Goal: Use online tool/utility: Utilize a website feature to perform a specific function

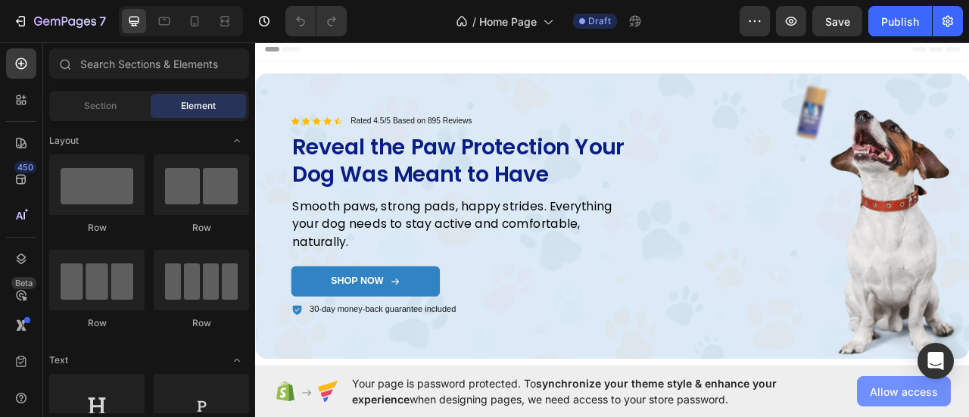
click at [888, 389] on span "Allow access" at bounding box center [904, 392] width 68 height 16
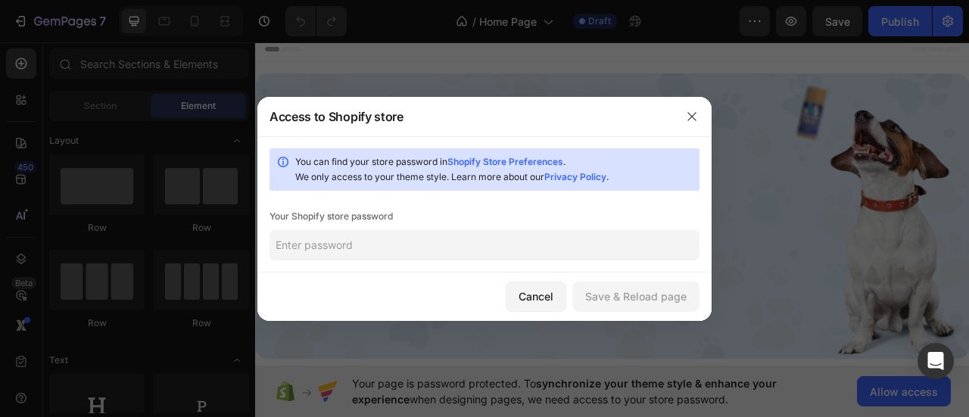
click at [399, 240] on input "text" at bounding box center [485, 245] width 430 height 30
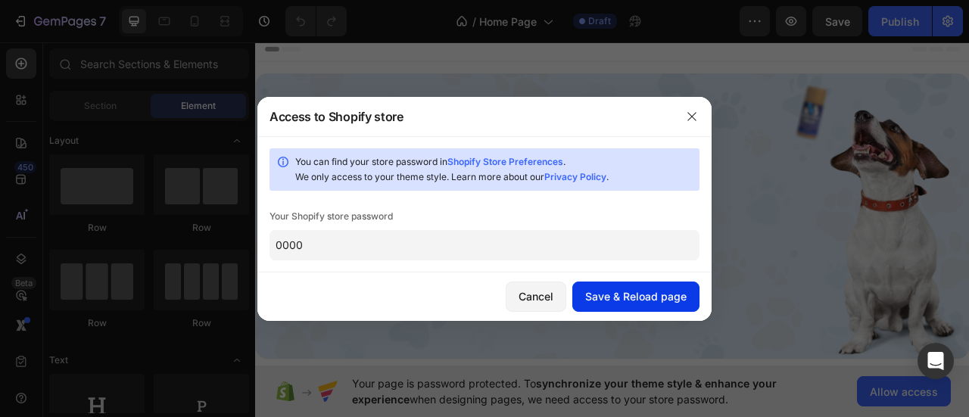
type input "0000"
click at [604, 299] on div "Save & Reload page" at bounding box center [635, 297] width 101 height 16
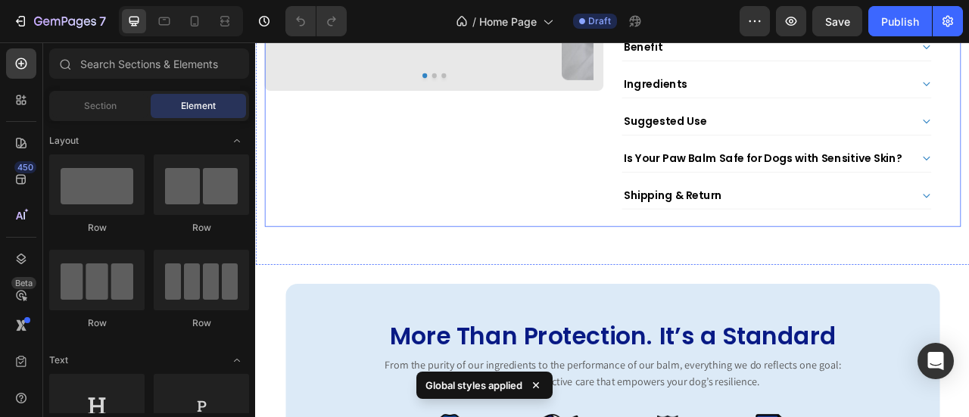
scroll to position [1288, 0]
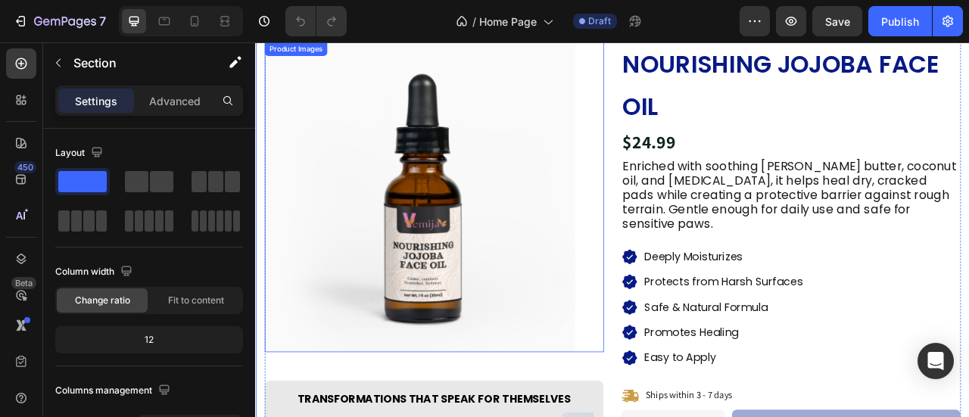
scroll to position [454, 0]
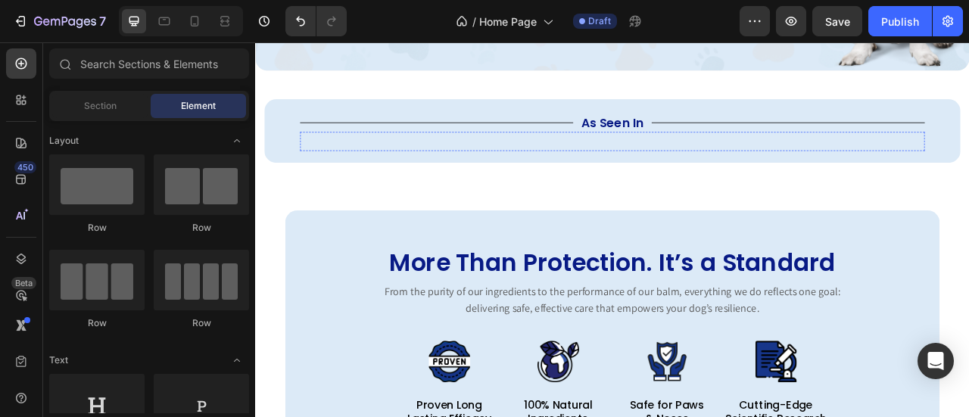
scroll to position [303, 0]
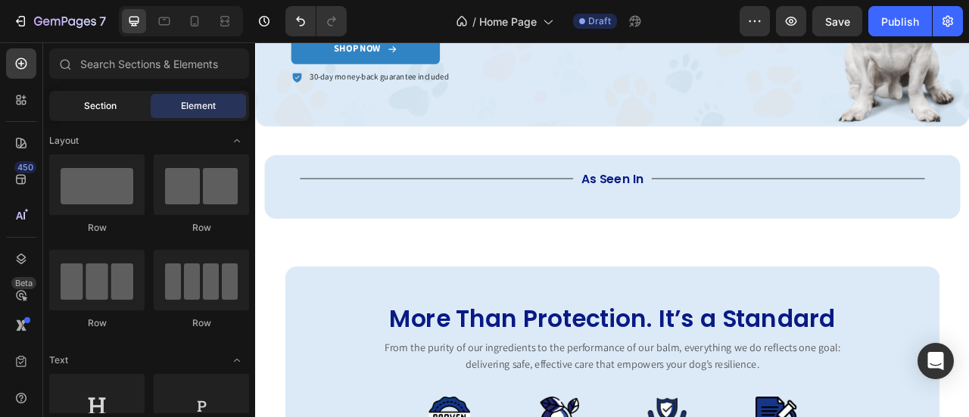
click at [123, 114] on div "Section" at bounding box center [99, 106] width 95 height 24
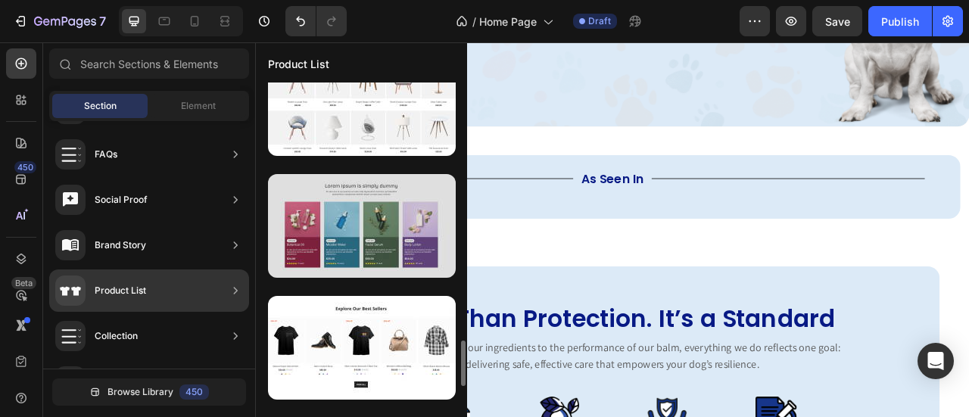
scroll to position [1330, 0]
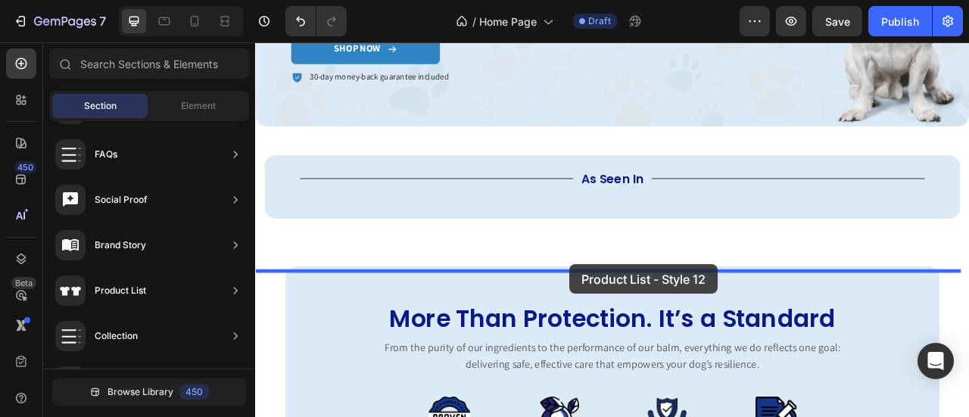
drag, startPoint x: 617, startPoint y: 320, endPoint x: 655, endPoint y: 325, distance: 38.2
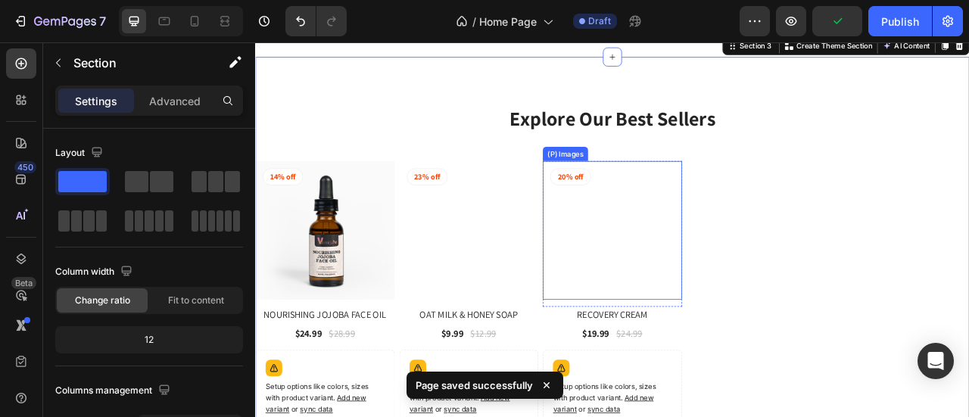
scroll to position [692, 0]
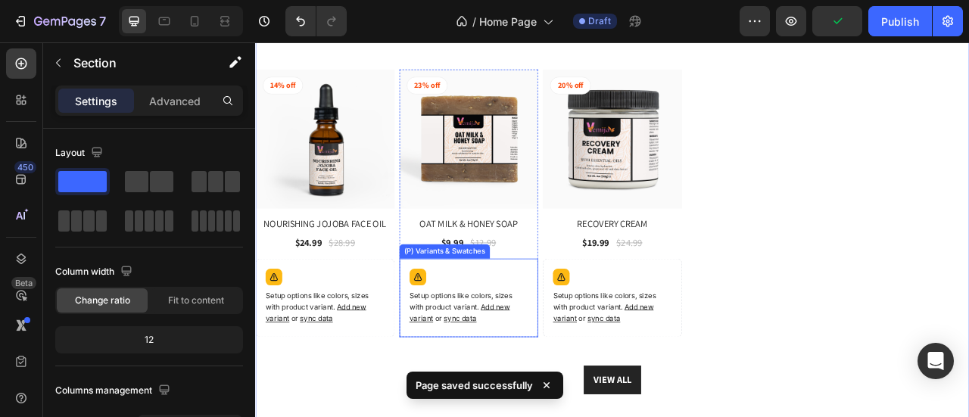
click at [426, 344] on div "Setup options like colors, sizes with product variant. Add new variant or sync …" at bounding box center [344, 367] width 164 height 86
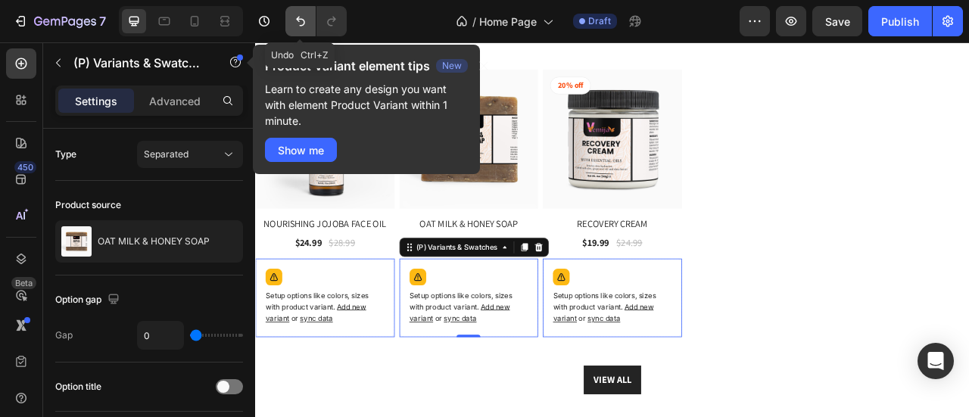
click at [312, 27] on button "Undo/Redo" at bounding box center [301, 21] width 30 height 30
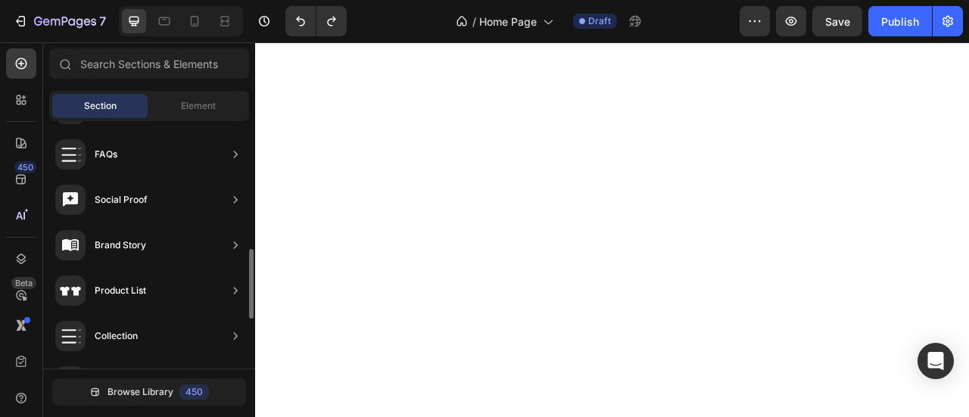
scroll to position [267, 0]
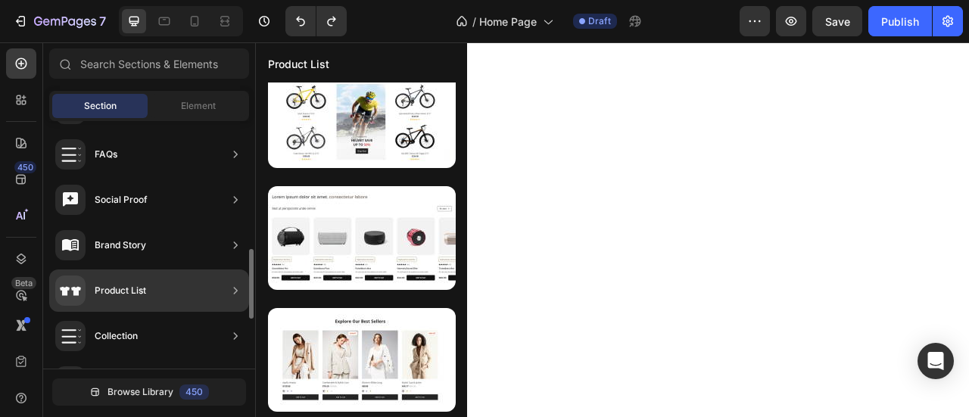
click at [154, 288] on div "Product List" at bounding box center [149, 291] width 200 height 42
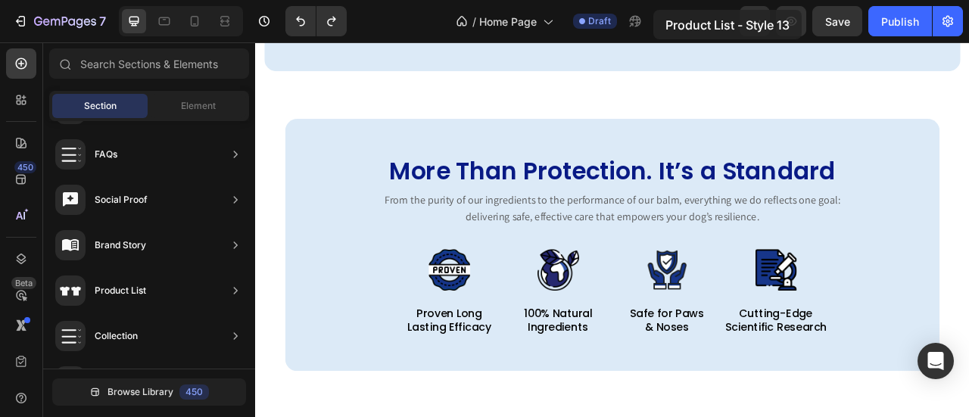
scroll to position [318, 0]
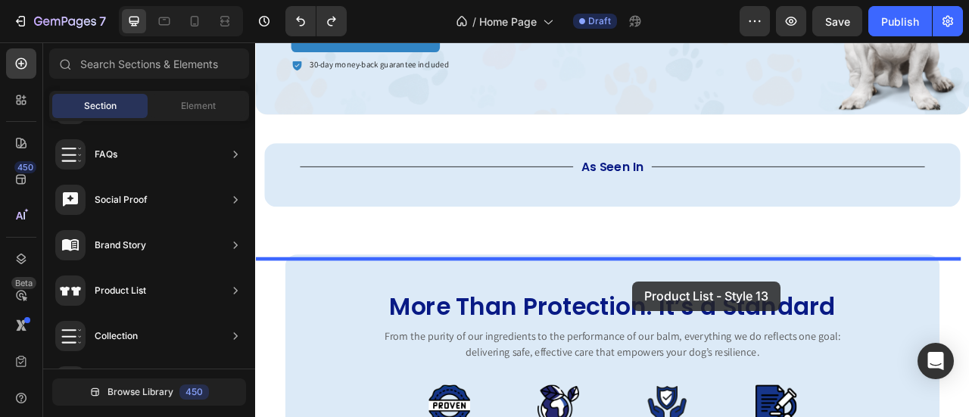
drag, startPoint x: 595, startPoint y: 173, endPoint x: 735, endPoint y: 347, distance: 223.4
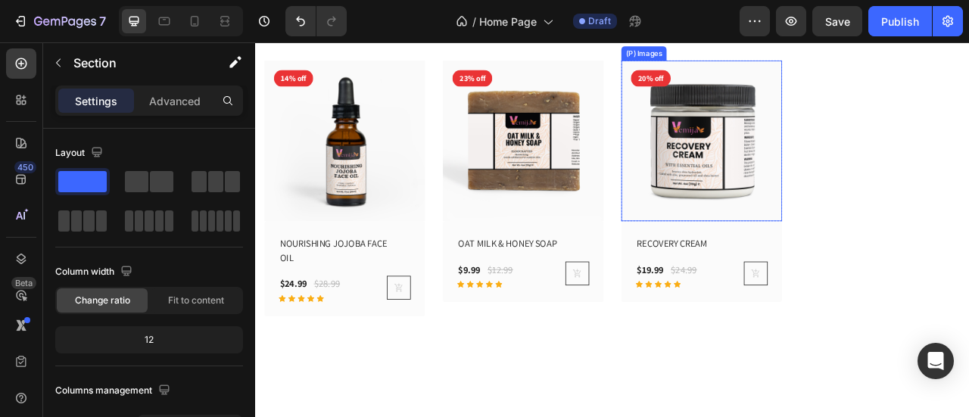
scroll to position [768, 0]
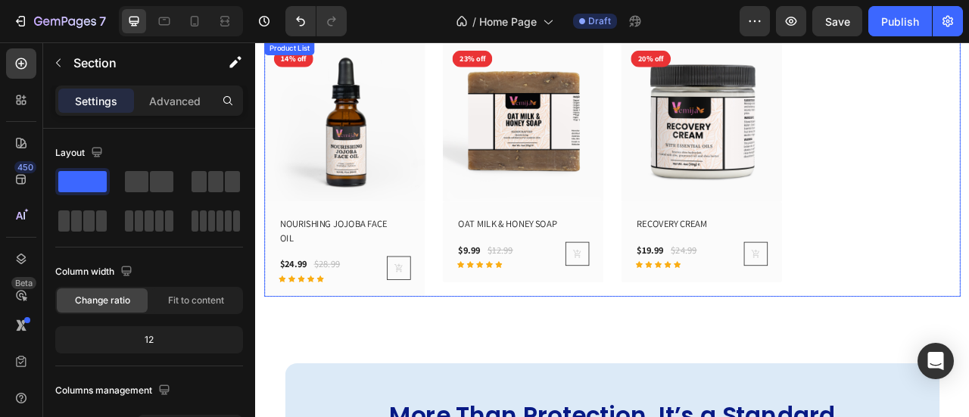
click at [969, 217] on div "(P) Images 14% off Product Badge Row NOURISHING JOJOBA FACE OIL (P) Title $24.9…" at bounding box center [710, 203] width 886 height 326
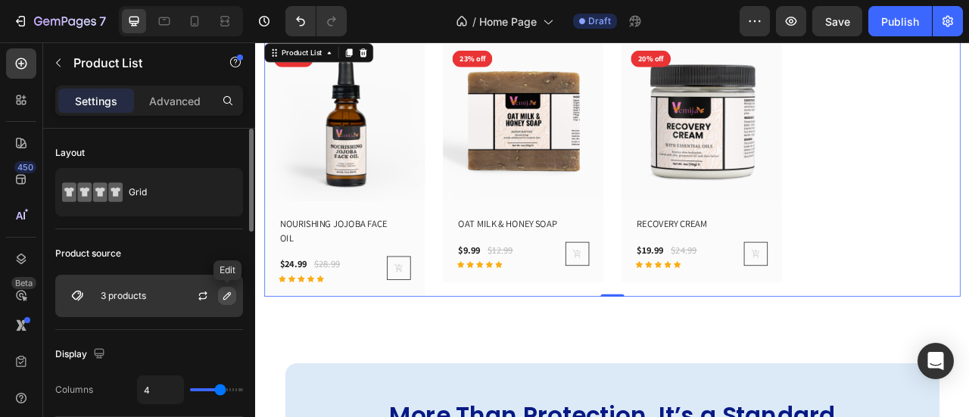
click at [229, 298] on icon "button" at bounding box center [227, 296] width 12 height 12
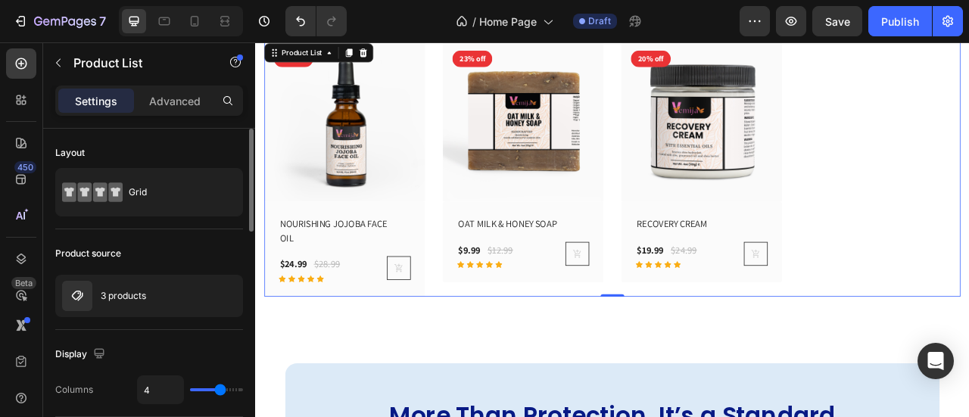
type input "3"
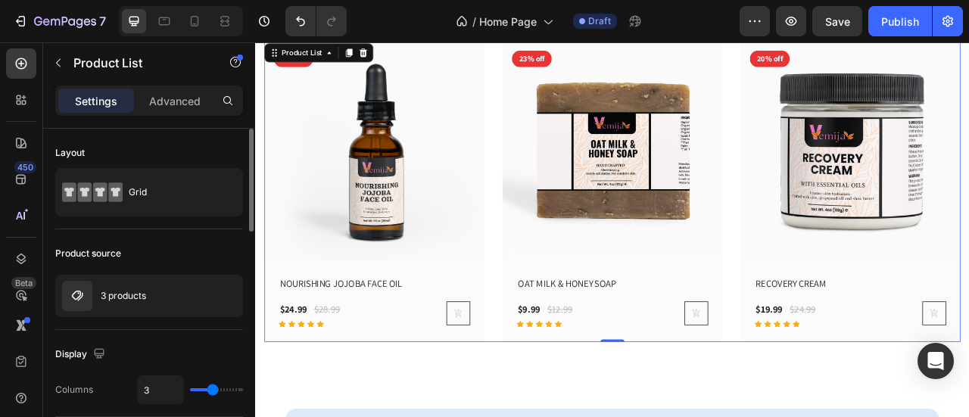
drag, startPoint x: 223, startPoint y: 386, endPoint x: 215, endPoint y: 387, distance: 7.7
type input "3"
click at [215, 389] on input "range" at bounding box center [216, 390] width 53 height 3
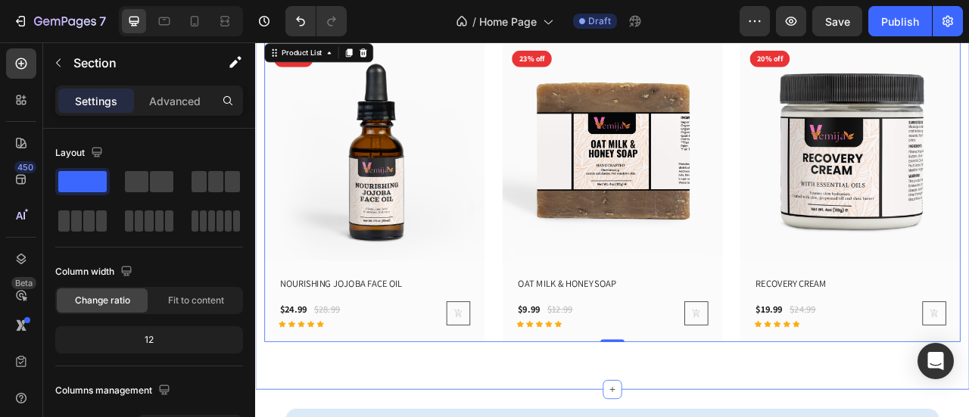
click at [644, 417] on div "New Arrivals Heading See All Collection Button Row (P) Images 14% off Product B…" at bounding box center [709, 177] width 909 height 616
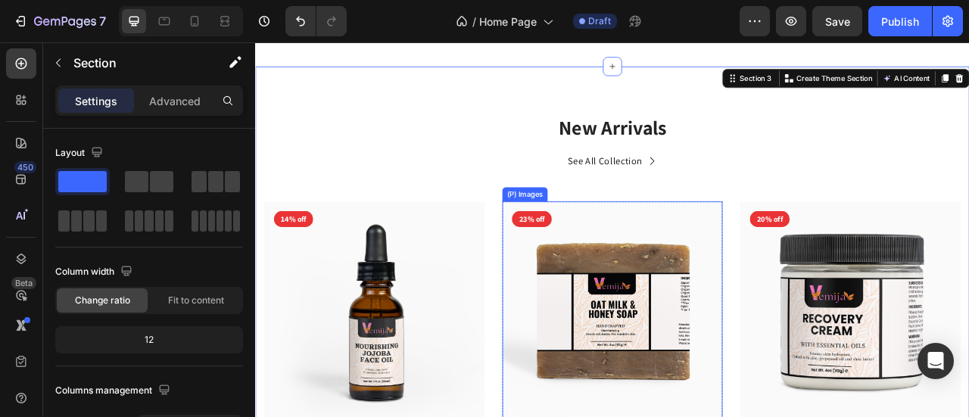
scroll to position [465, 0]
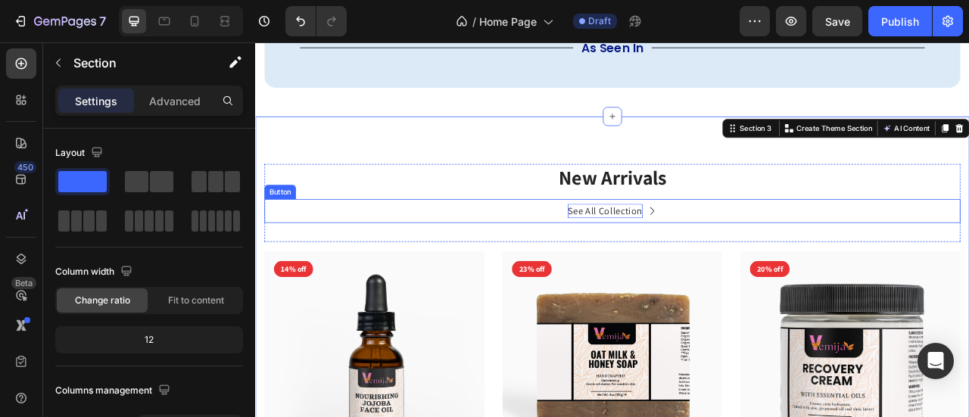
click at [740, 266] on div "See All Collection" at bounding box center [700, 257] width 95 height 18
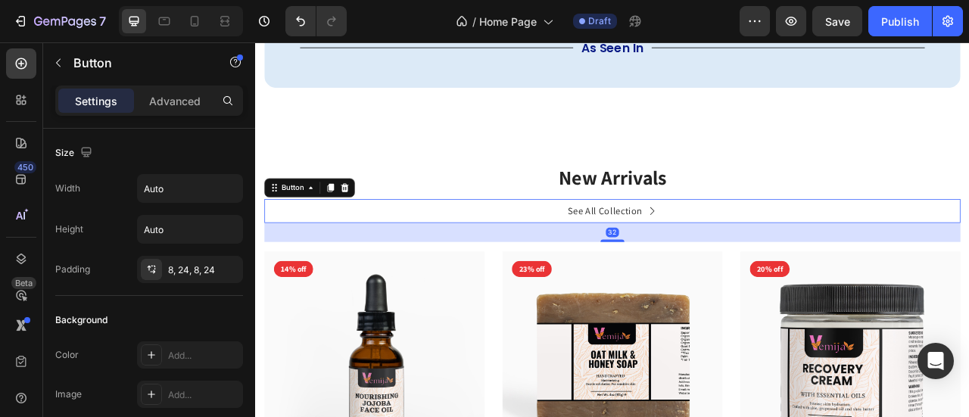
click at [754, 263] on icon at bounding box center [760, 257] width 12 height 12
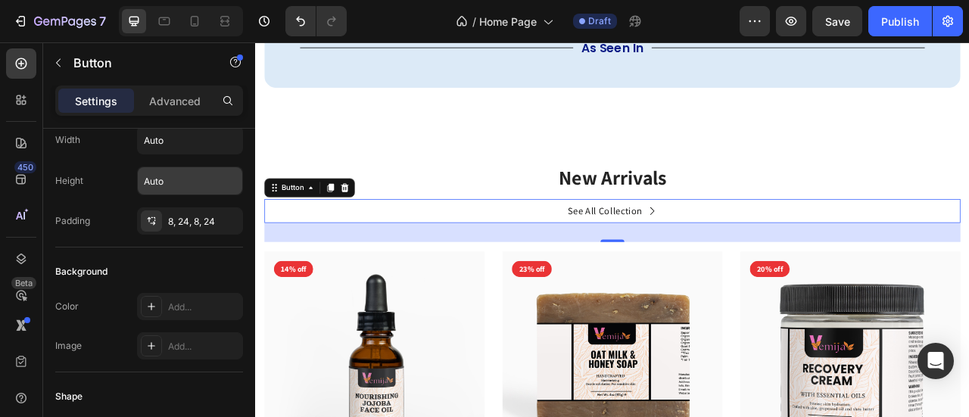
scroll to position [0, 0]
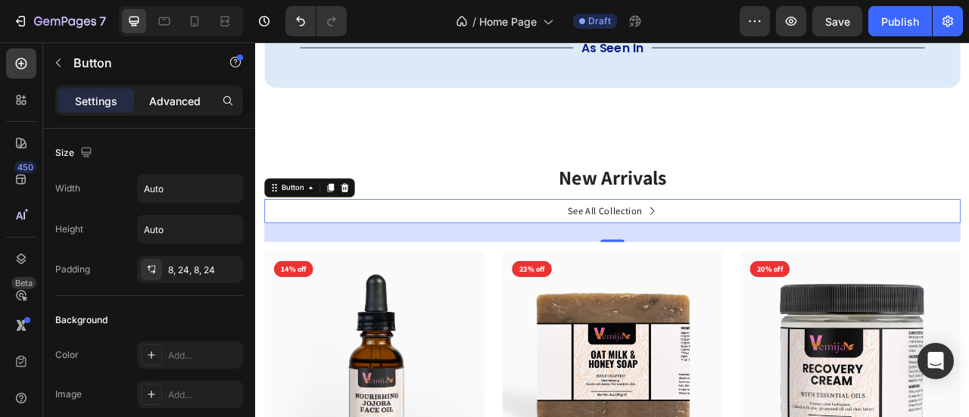
click at [175, 94] on p "Advanced" at bounding box center [175, 101] width 52 height 16
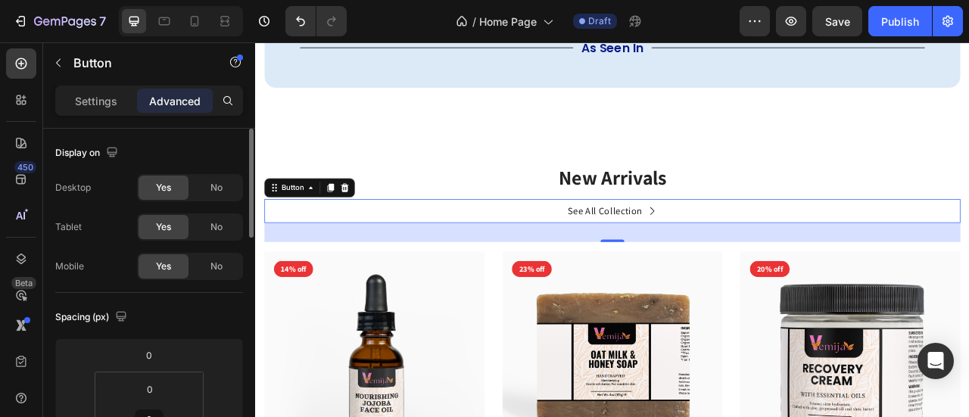
scroll to position [303, 0]
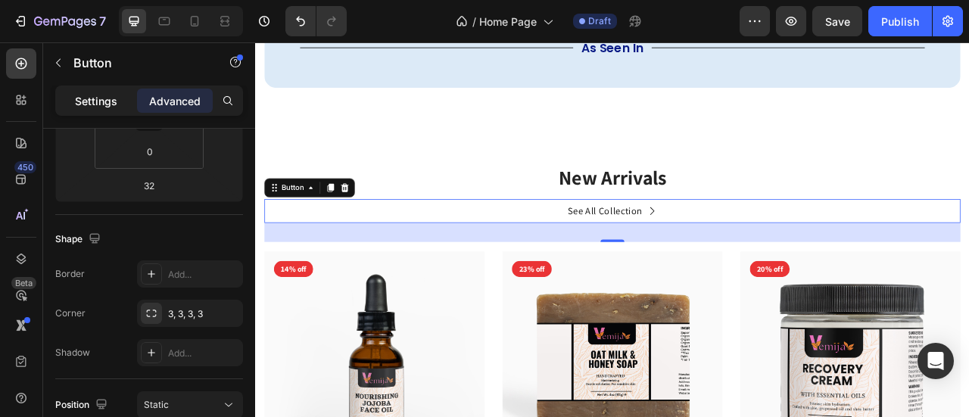
click at [106, 94] on p "Settings" at bounding box center [96, 101] width 42 height 16
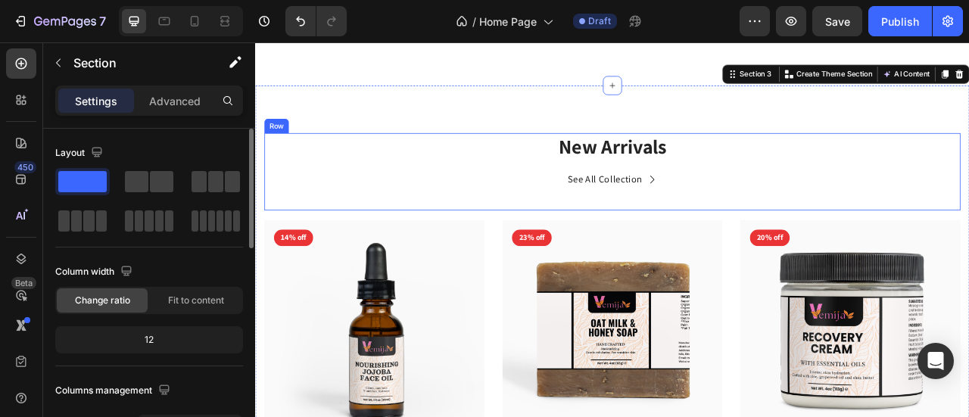
scroll to position [617, 0]
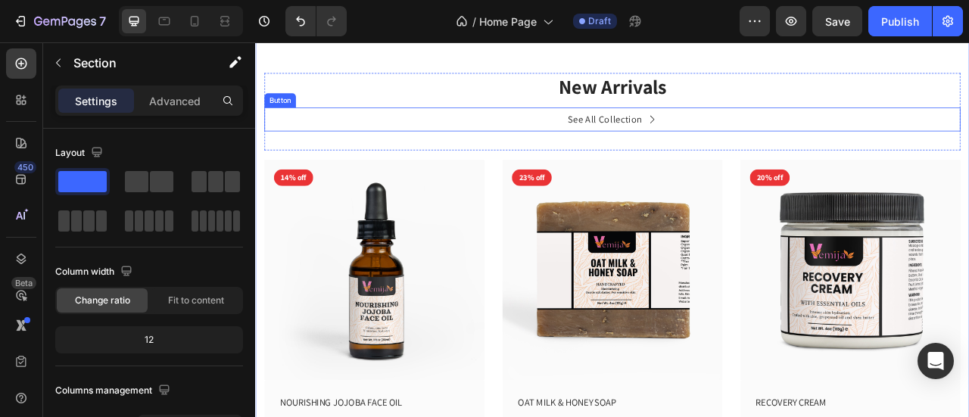
click at [754, 137] on icon at bounding box center [760, 140] width 12 height 12
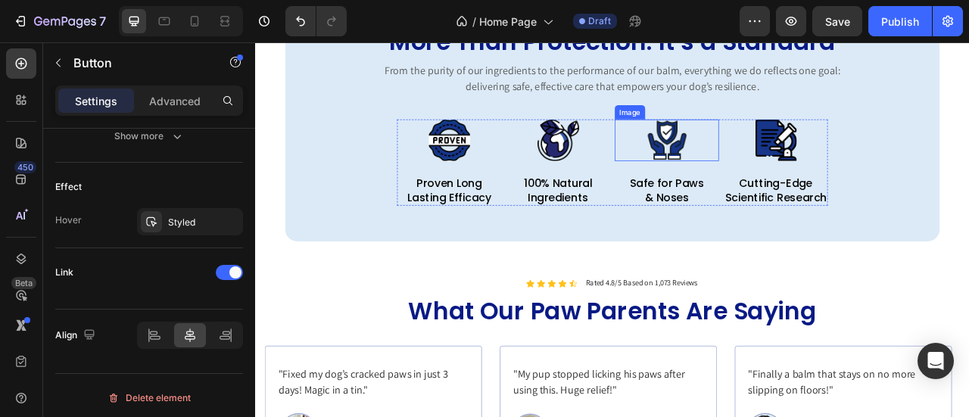
scroll to position [995, 0]
